Goal: Navigation & Orientation: Find specific page/section

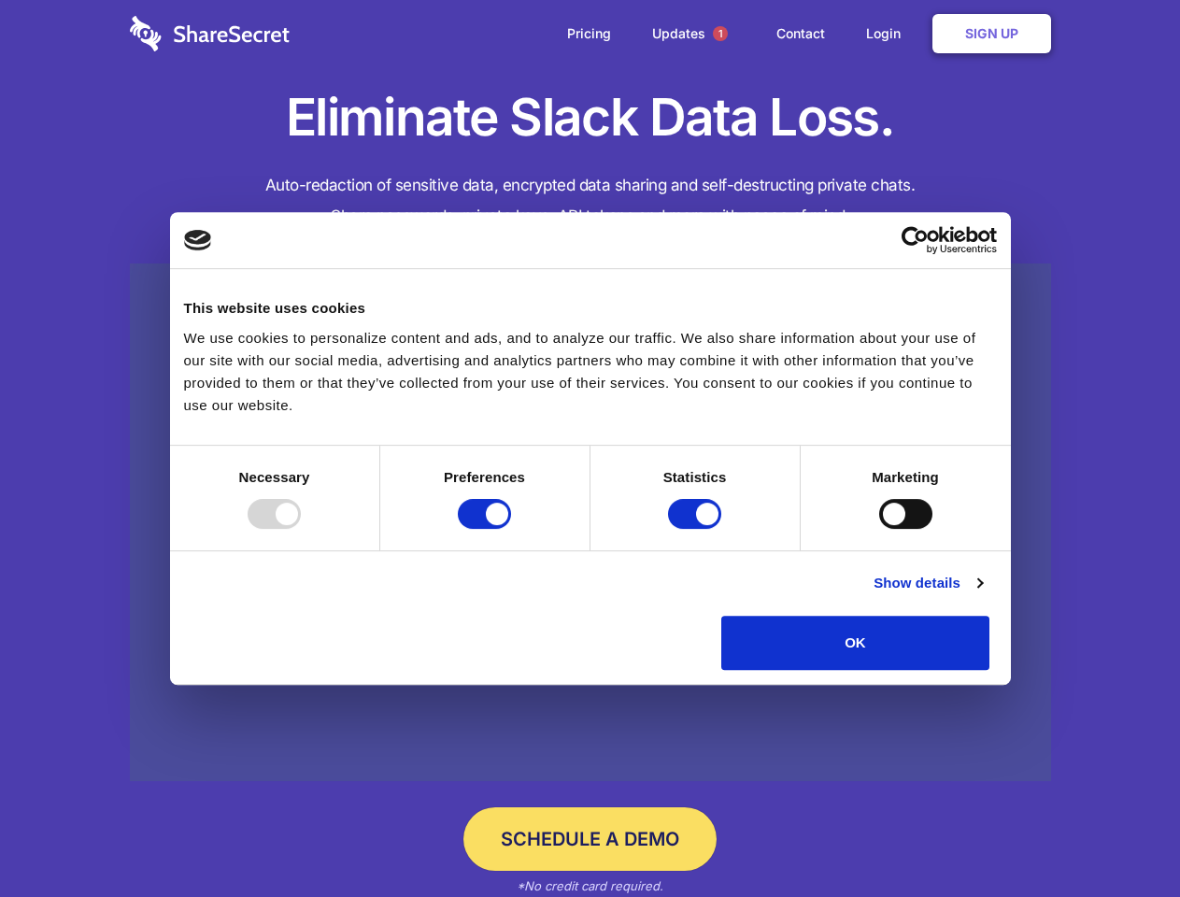
click at [301, 529] on div at bounding box center [274, 514] width 53 height 30
click at [511, 529] on input "Preferences" at bounding box center [484, 514] width 53 height 30
checkbox input "false"
click at [697, 529] on input "Statistics" at bounding box center [694, 514] width 53 height 30
checkbox input "false"
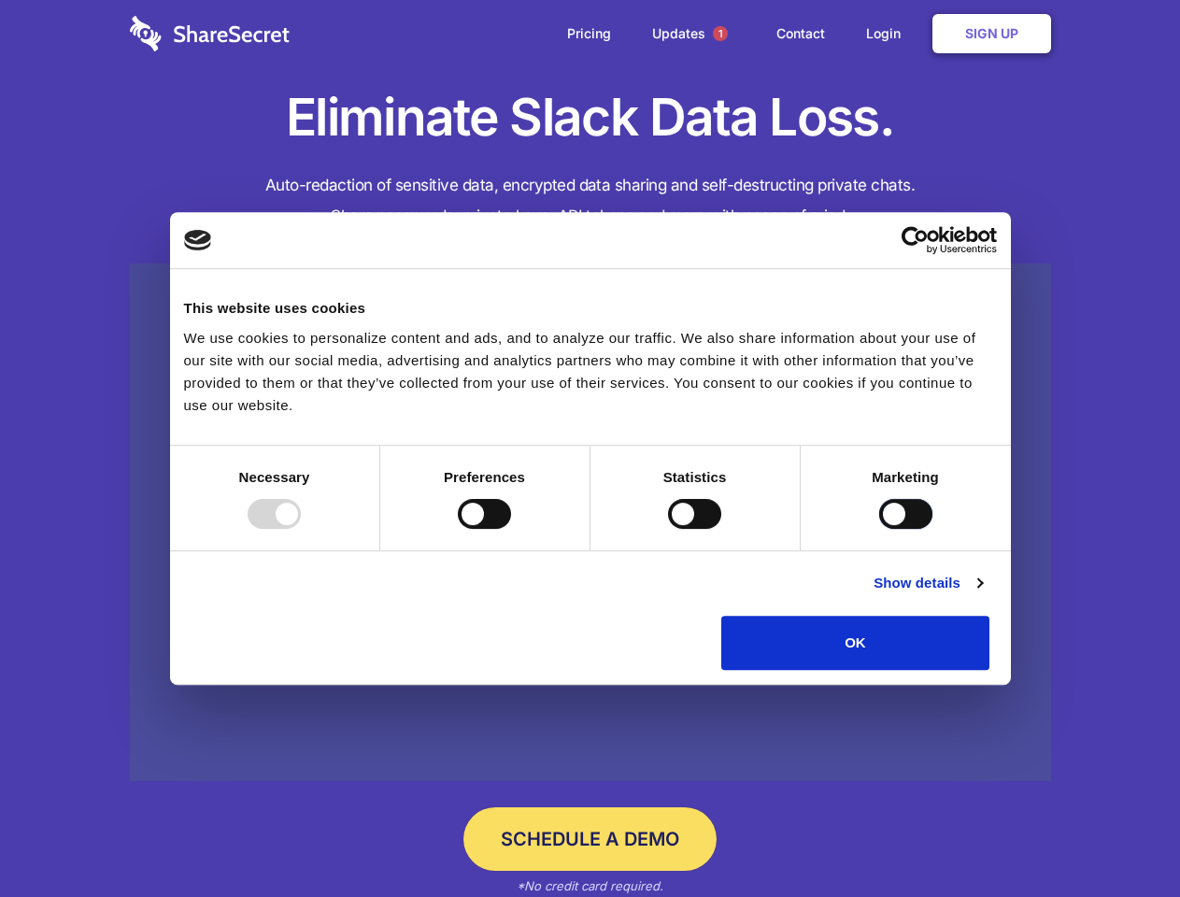
click at [879, 529] on input "Marketing" at bounding box center [905, 514] width 53 height 30
checkbox input "true"
click at [982, 594] on link "Show details" at bounding box center [927, 583] width 108 height 22
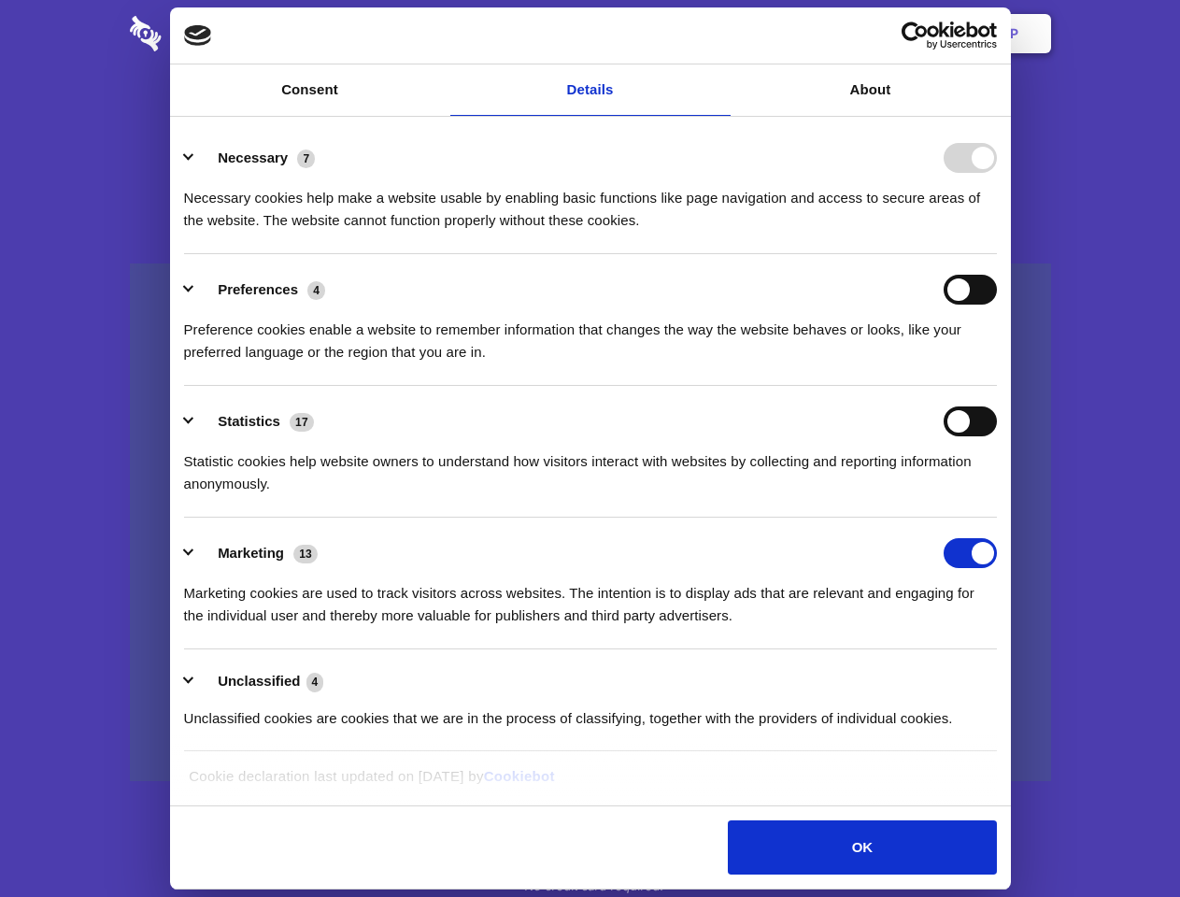
click at [1032, 676] on body "Consent Details [#IABV2SETTINGS#] About This website uses cookies We use cookie…" at bounding box center [590, 448] width 1180 height 897
click at [719, 34] on span "1" at bounding box center [720, 33] width 15 height 15
